Goal: Find specific page/section: Find specific page/section

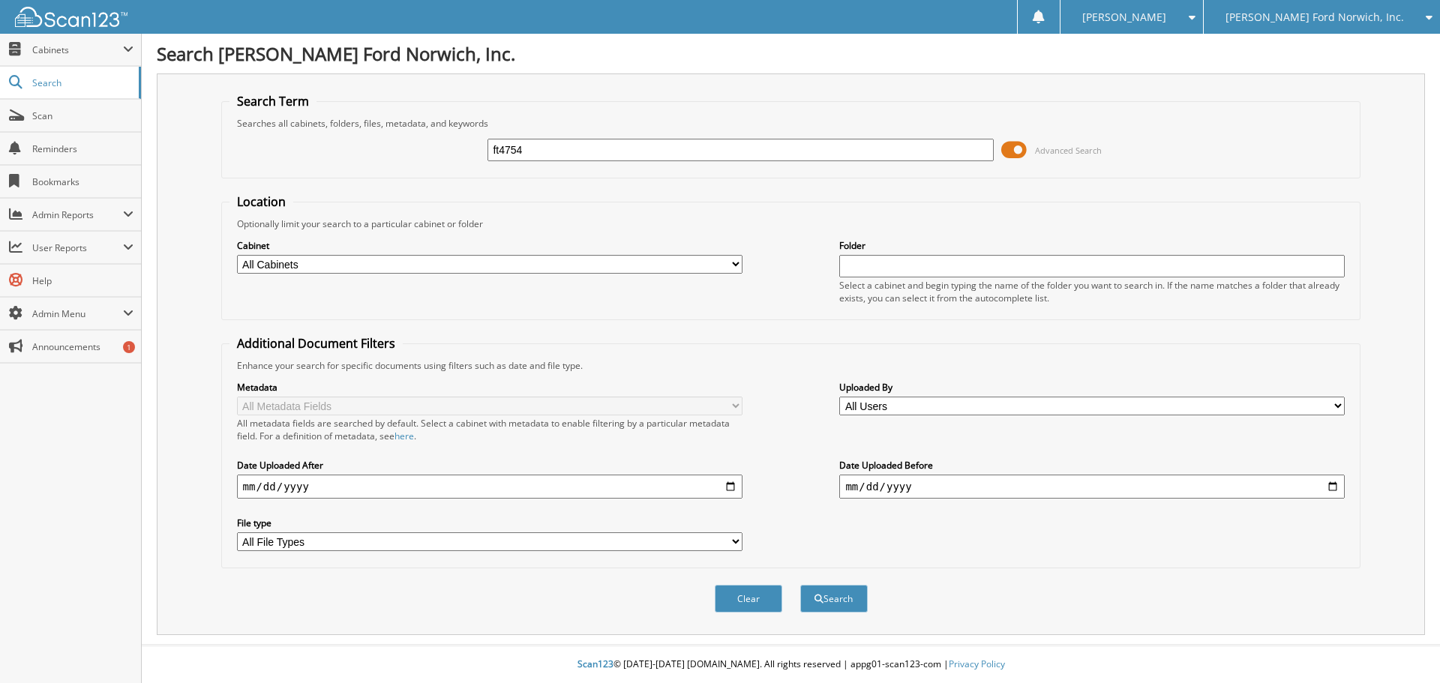
type input "ft4754"
click at [800, 585] on button "Search" at bounding box center [833, 599] width 67 height 28
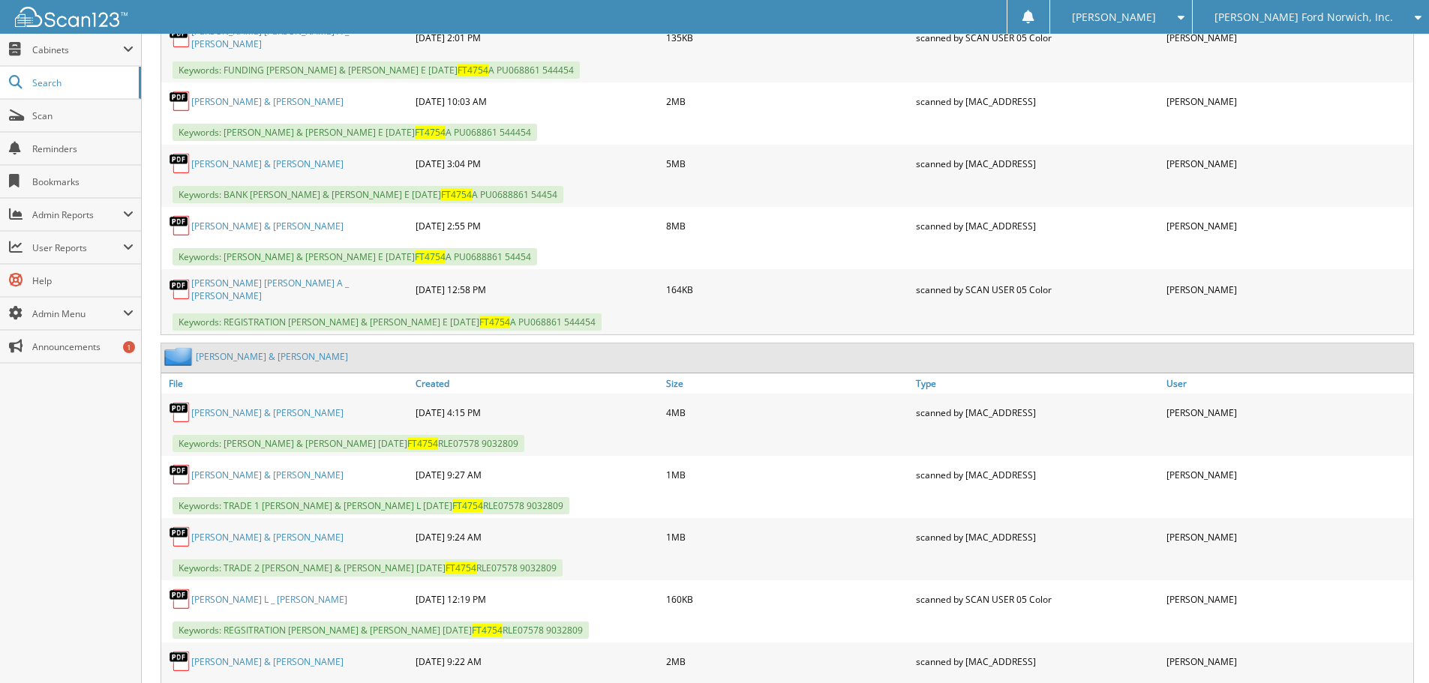
scroll to position [979, 0]
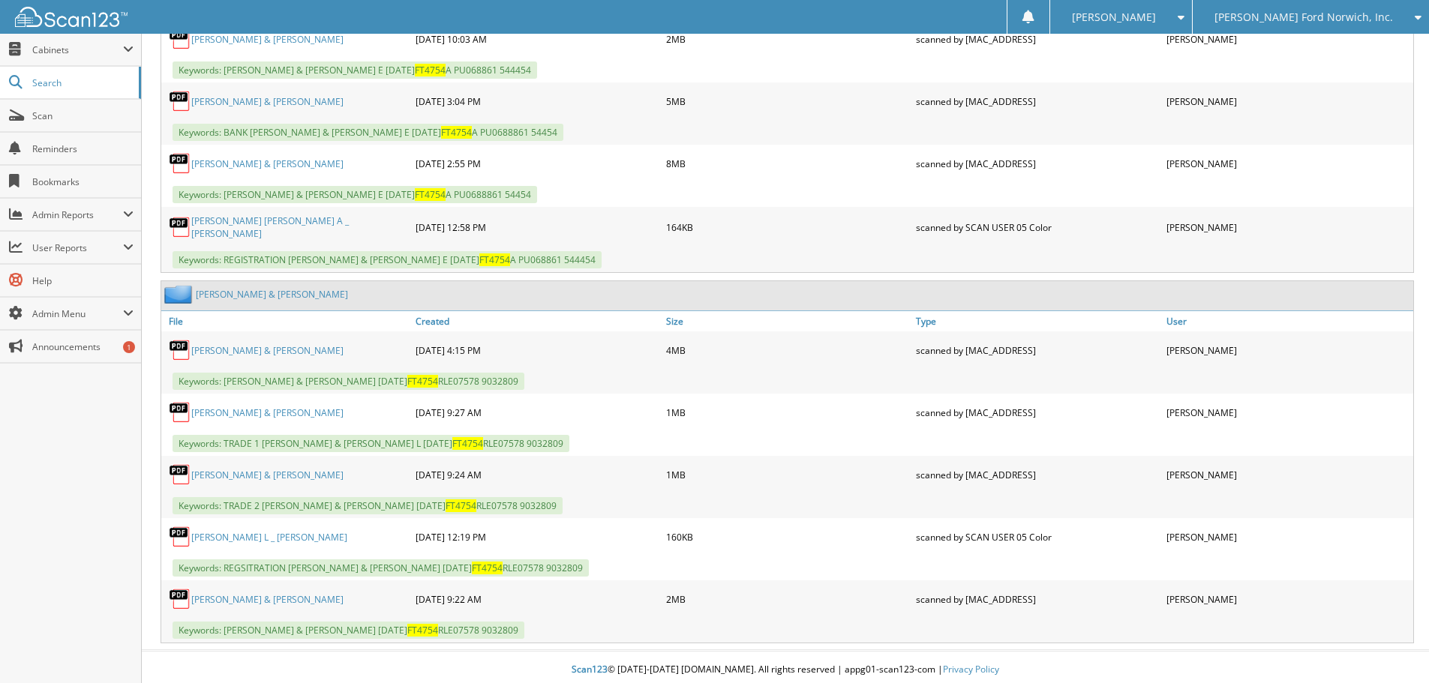
click at [274, 346] on link "SUTTON, LYNDON L & JEANETTE L" at bounding box center [267, 350] width 152 height 13
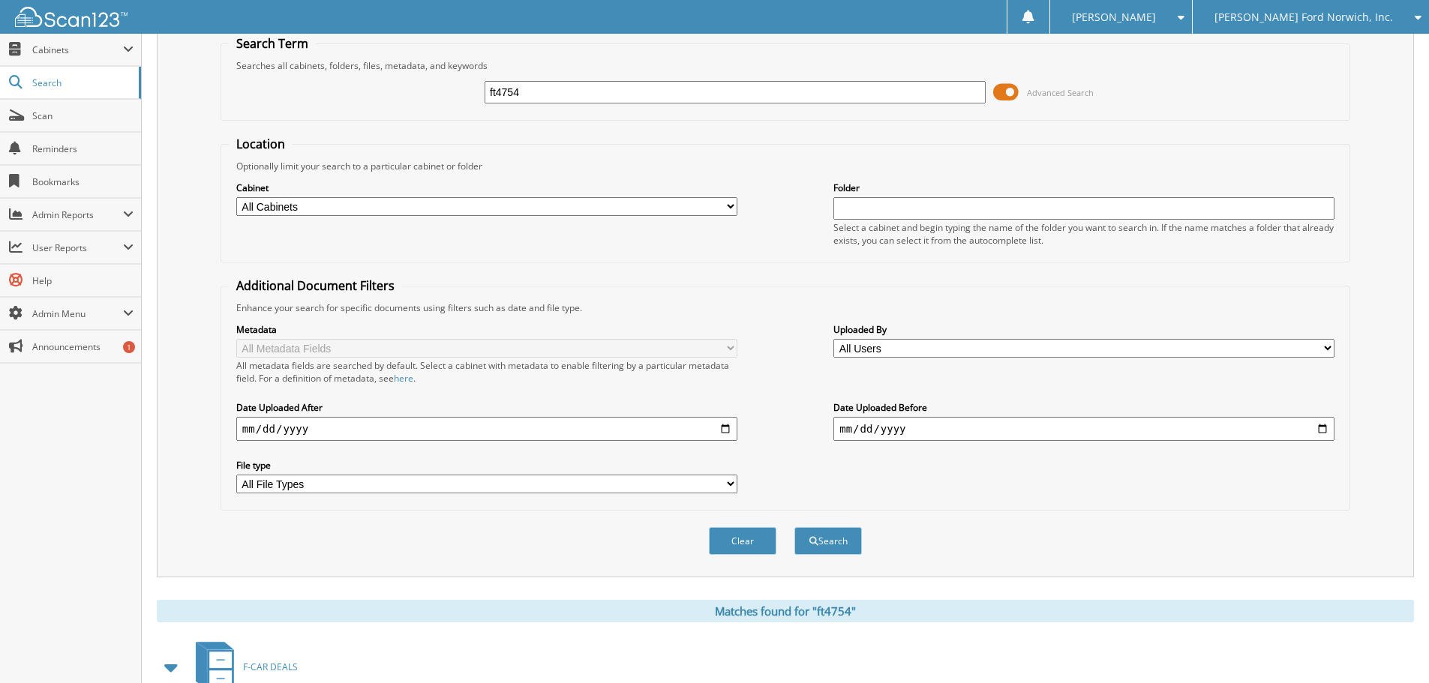
scroll to position [0, 0]
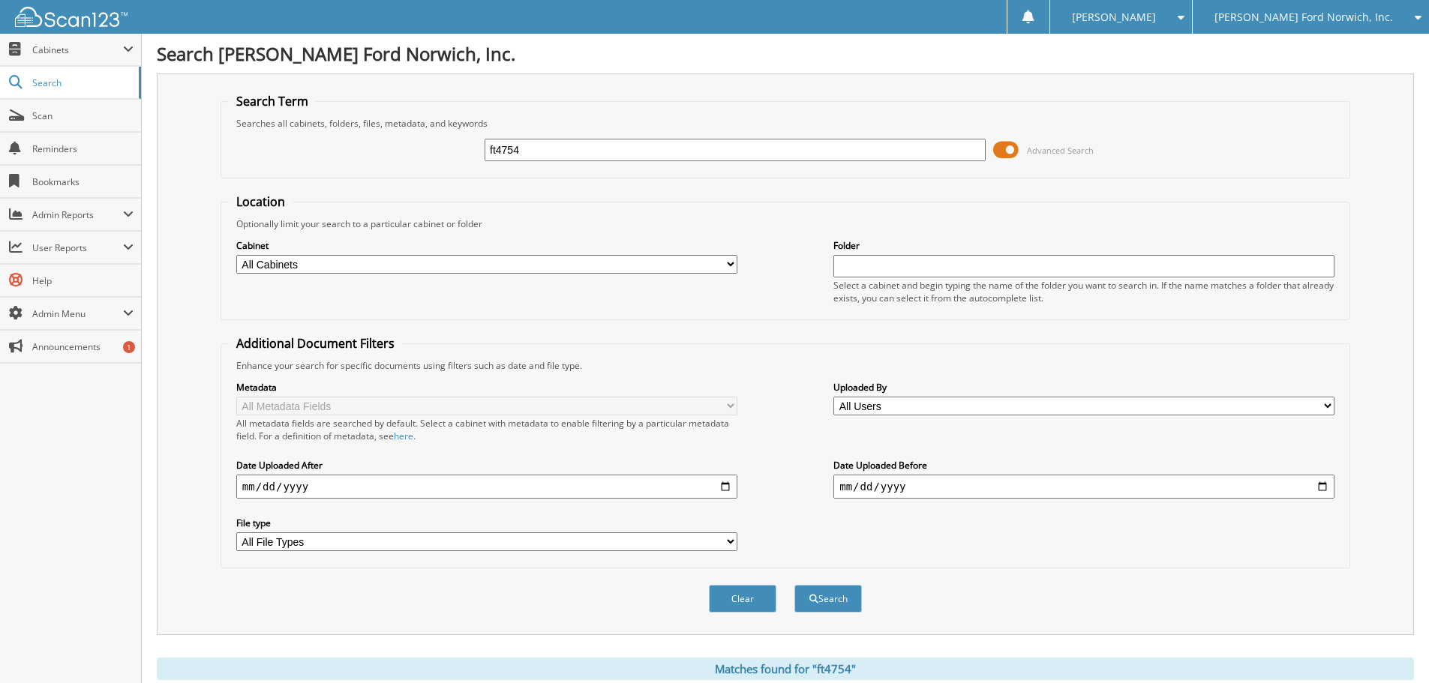
drag, startPoint x: 523, startPoint y: 146, endPoint x: 456, endPoint y: 145, distance: 67.5
click at [456, 145] on div "ft4754 Advanced Search" at bounding box center [785, 150] width 1113 height 40
type input "53018"
click at [794, 585] on button "Search" at bounding box center [827, 599] width 67 height 28
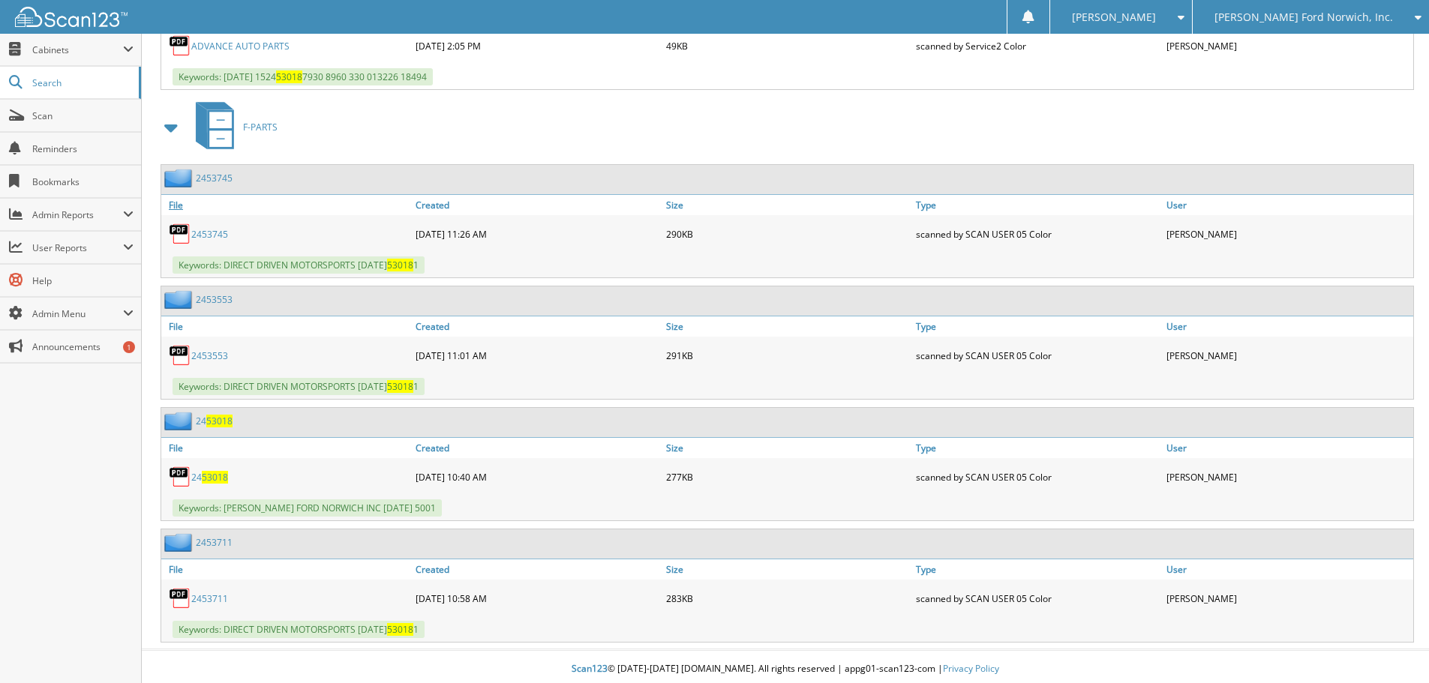
scroll to position [1096, 0]
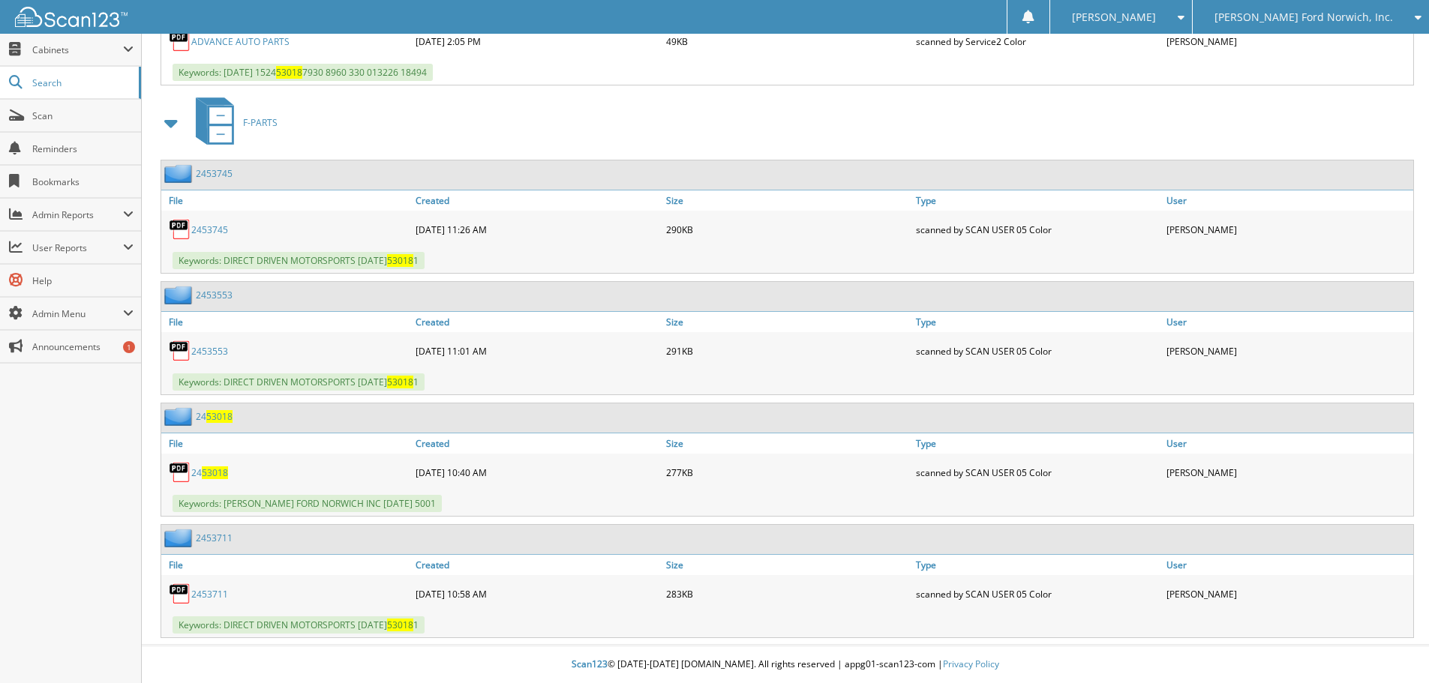
click at [211, 472] on span "53018" at bounding box center [215, 472] width 26 height 13
drag, startPoint x: 1203, startPoint y: 48, endPoint x: 709, endPoint y: 263, distance: 538.3
drag, startPoint x: 709, startPoint y: 263, endPoint x: 703, endPoint y: 133, distance: 129.9
click at [703, 133] on div "F-PARTS" at bounding box center [785, 122] width 1257 height 59
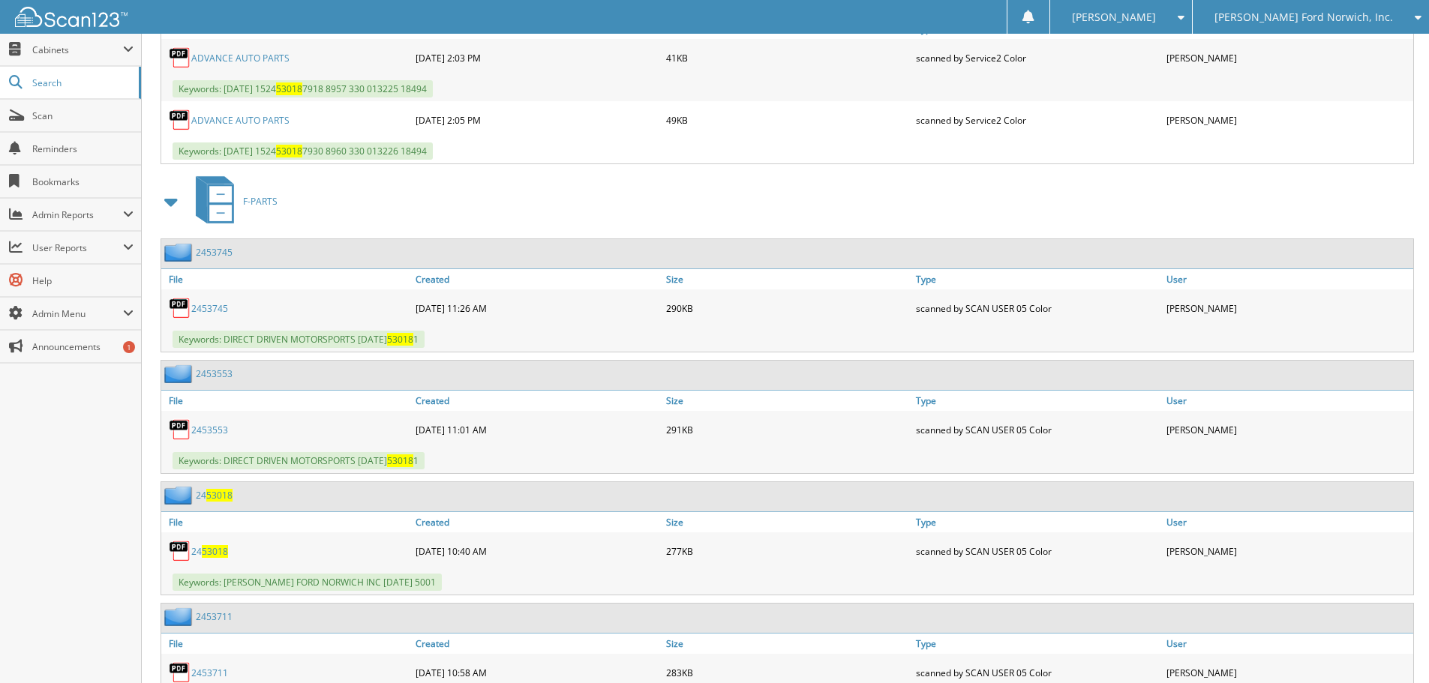
scroll to position [1021, 0]
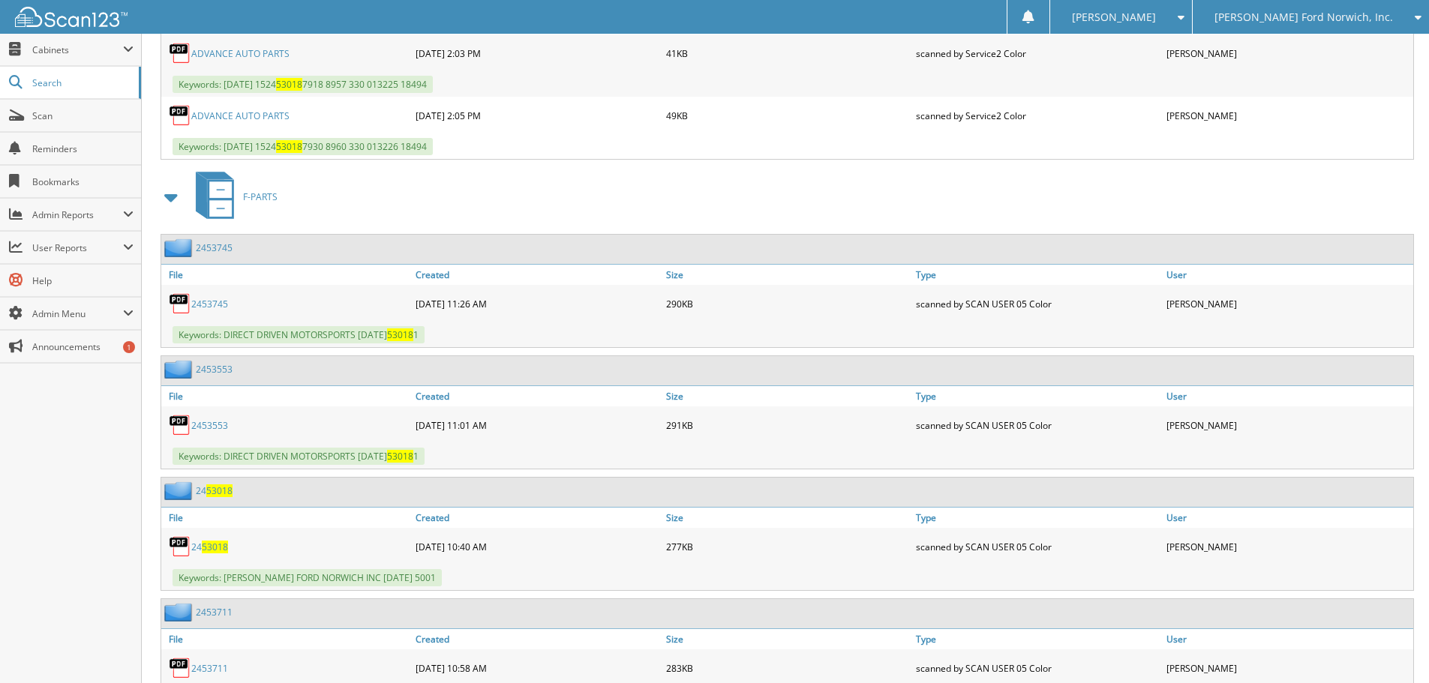
click at [219, 549] on span "53018" at bounding box center [215, 547] width 26 height 13
click at [56, 52] on span "Cabinets" at bounding box center [77, 49] width 91 height 13
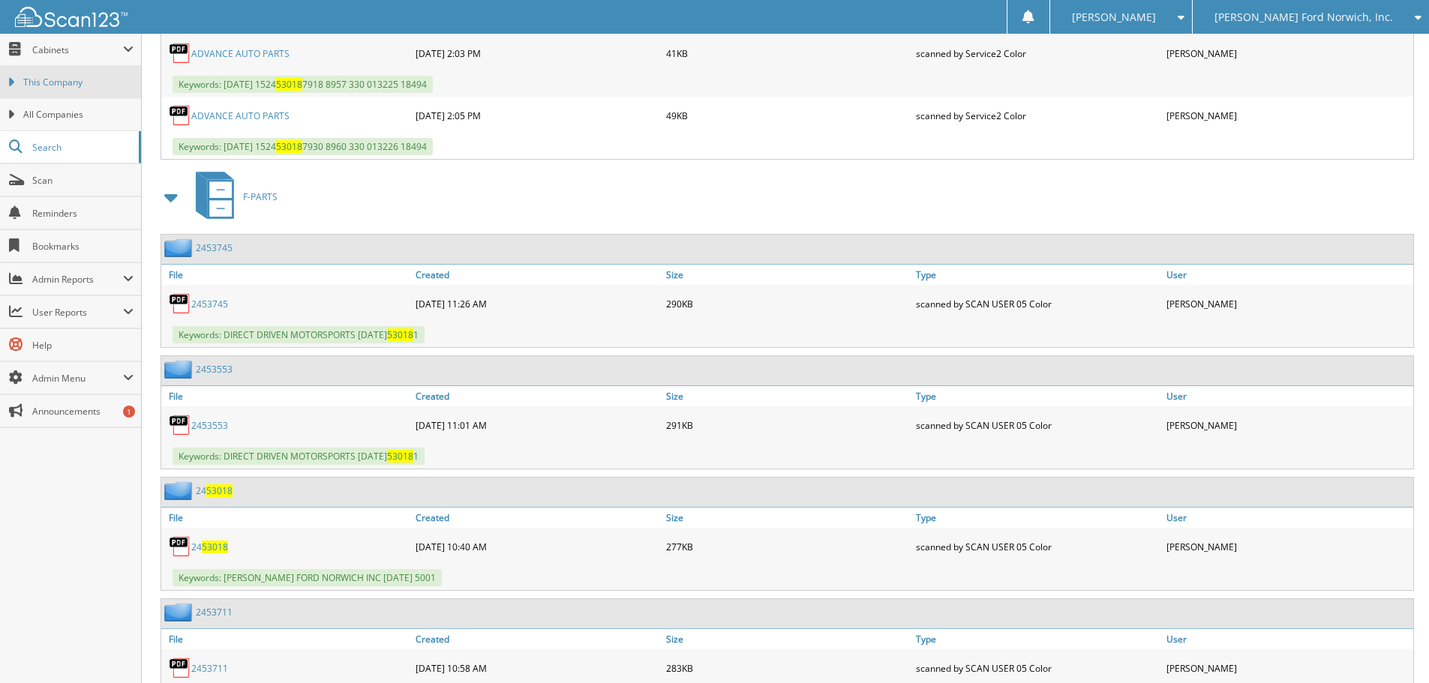
click at [45, 83] on span "This Company" at bounding box center [78, 82] width 110 height 13
